Goal: Transaction & Acquisition: Purchase product/service

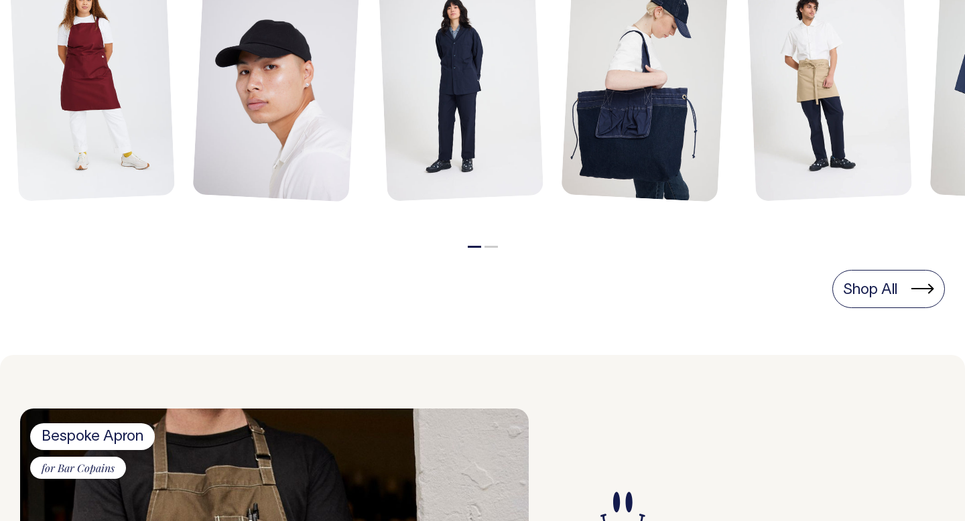
scroll to position [713, 0]
click at [490, 245] on li "2" at bounding box center [490, 243] width 13 height 16
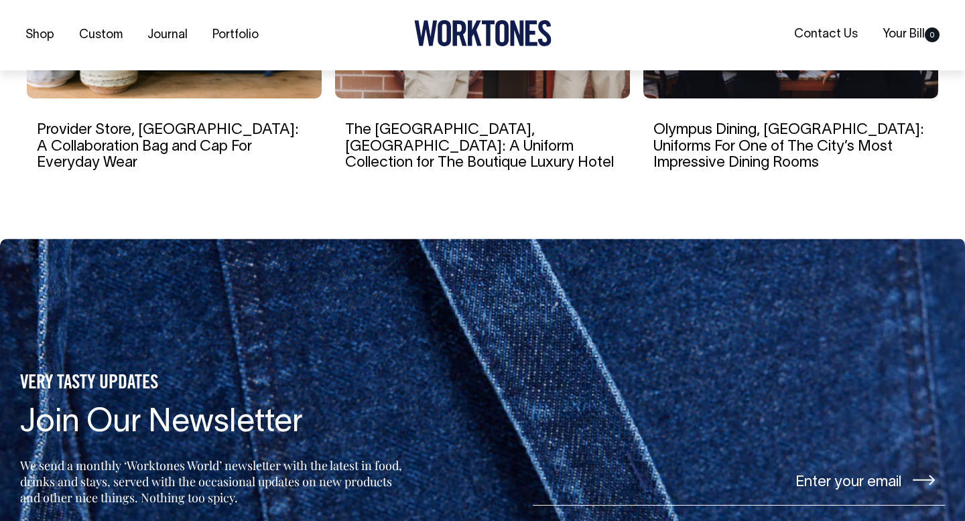
scroll to position [2525, 0]
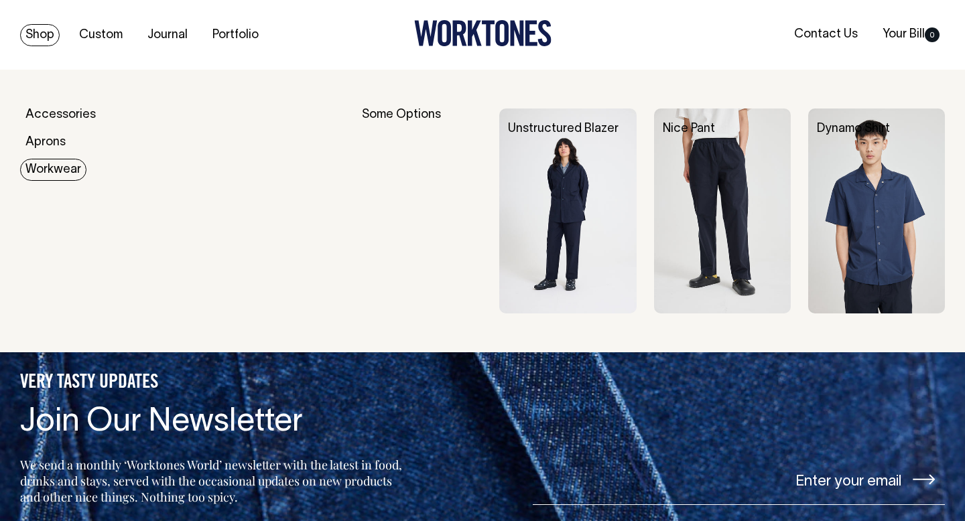
click at [44, 165] on link "Workwear" at bounding box center [53, 170] width 66 height 22
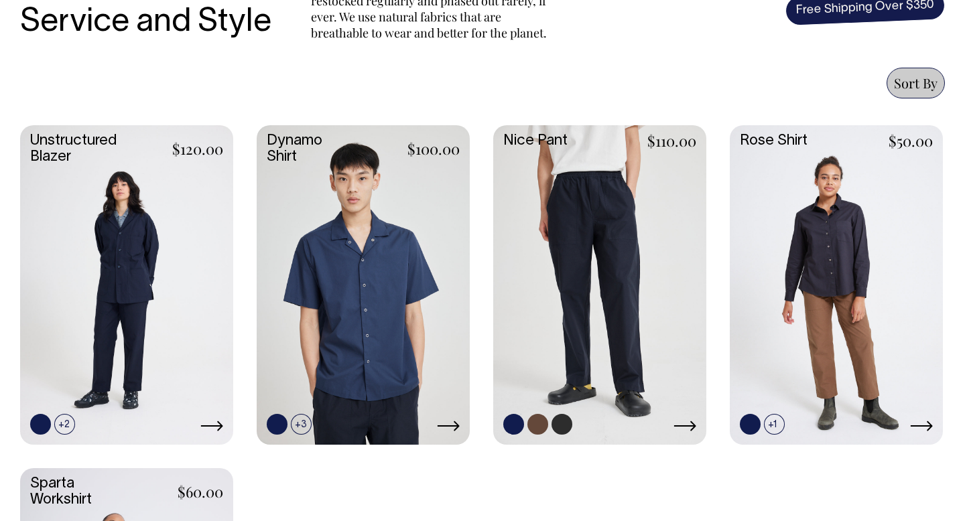
scroll to position [522, 0]
click at [580, 190] on link at bounding box center [599, 283] width 213 height 317
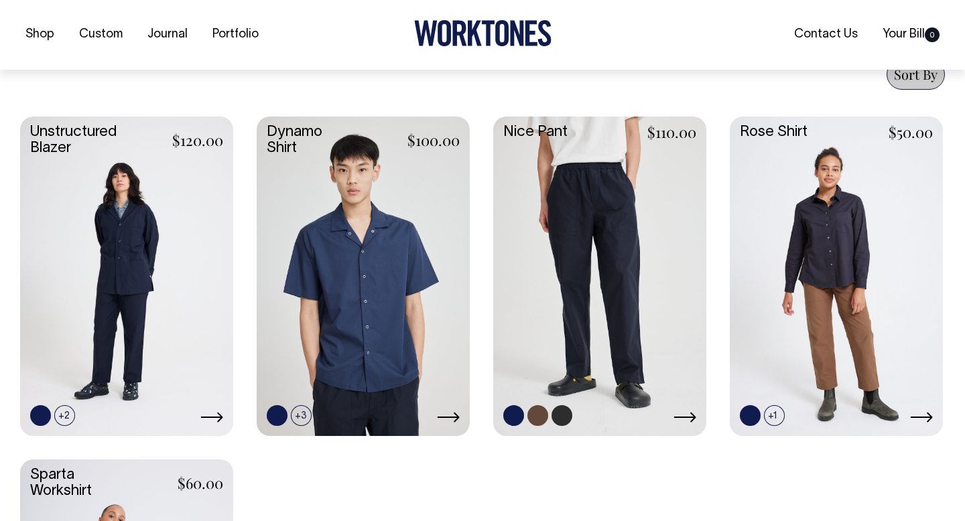
scroll to position [532, 0]
